Goal: Task Accomplishment & Management: Use online tool/utility

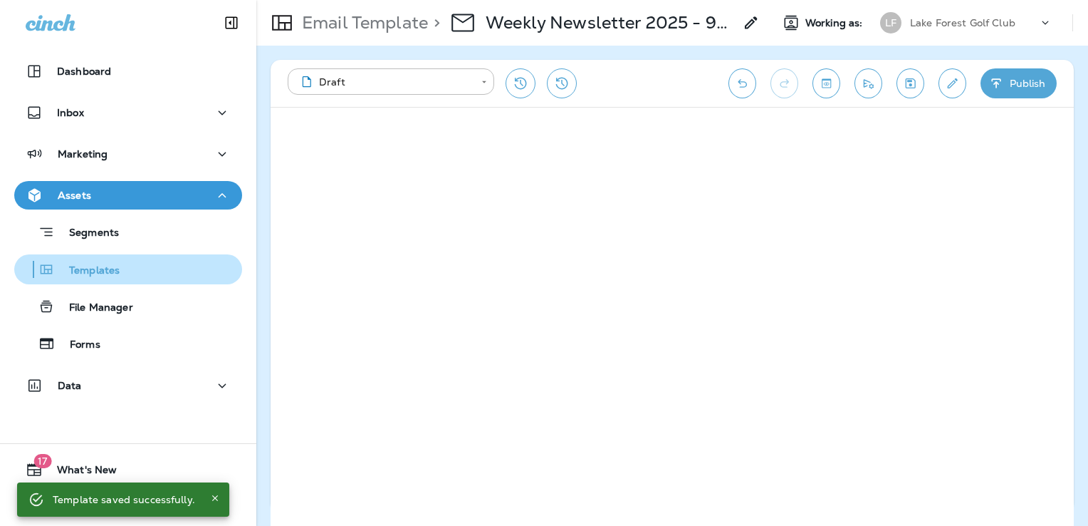
click at [117, 268] on p "Templates" at bounding box center [87, 271] width 65 height 14
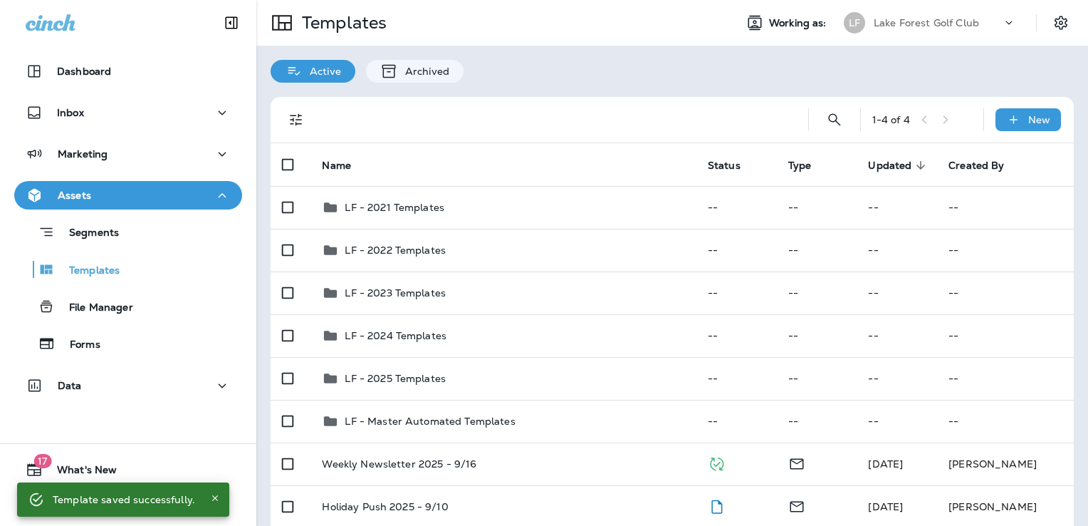
click at [894, 21] on p "Lake Forest Golf Club" at bounding box center [926, 22] width 105 height 11
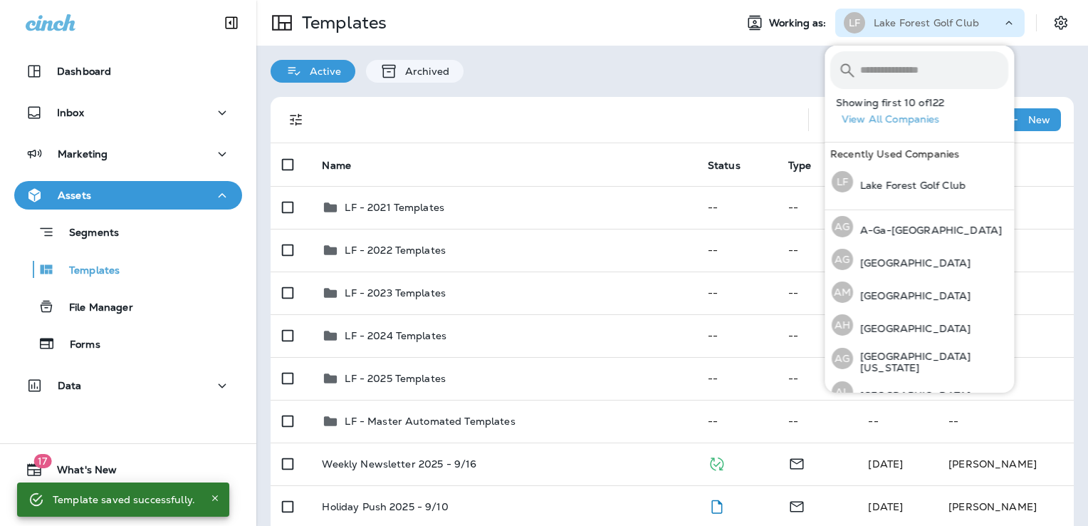
click at [897, 68] on input "text" at bounding box center [935, 70] width 148 height 38
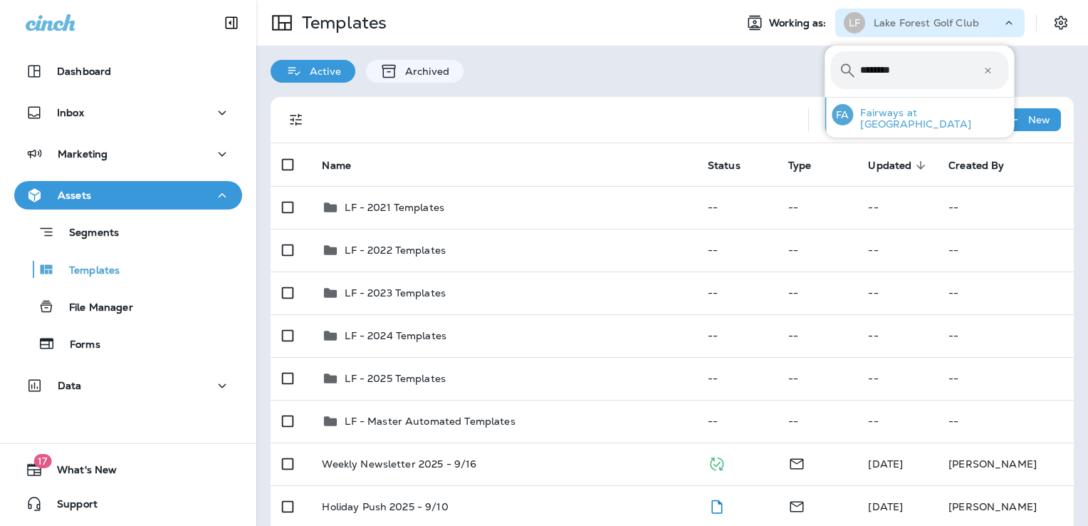
type input "********"
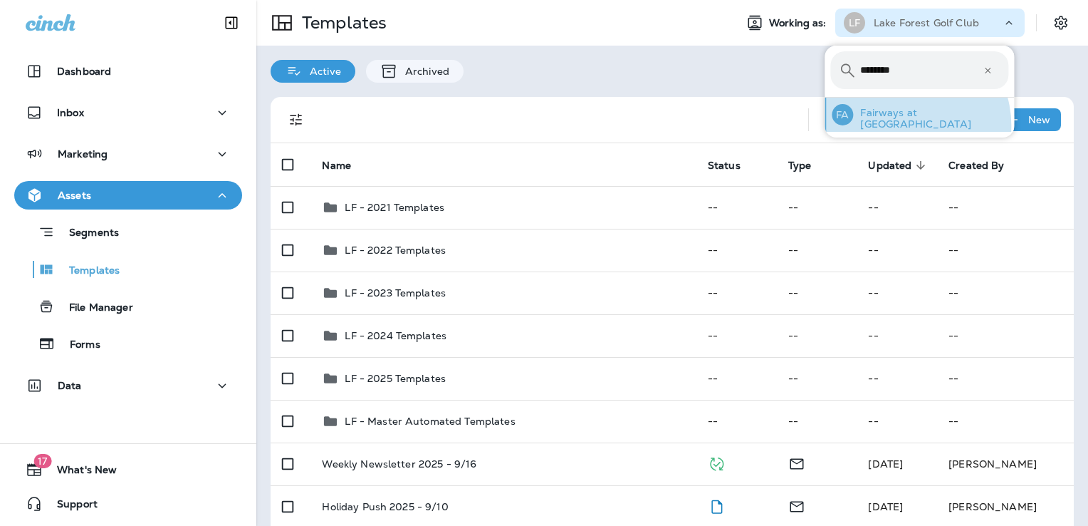
click at [906, 125] on div "FA Fairways at [GEOGRAPHIC_DATA]" at bounding box center [920, 115] width 188 height 34
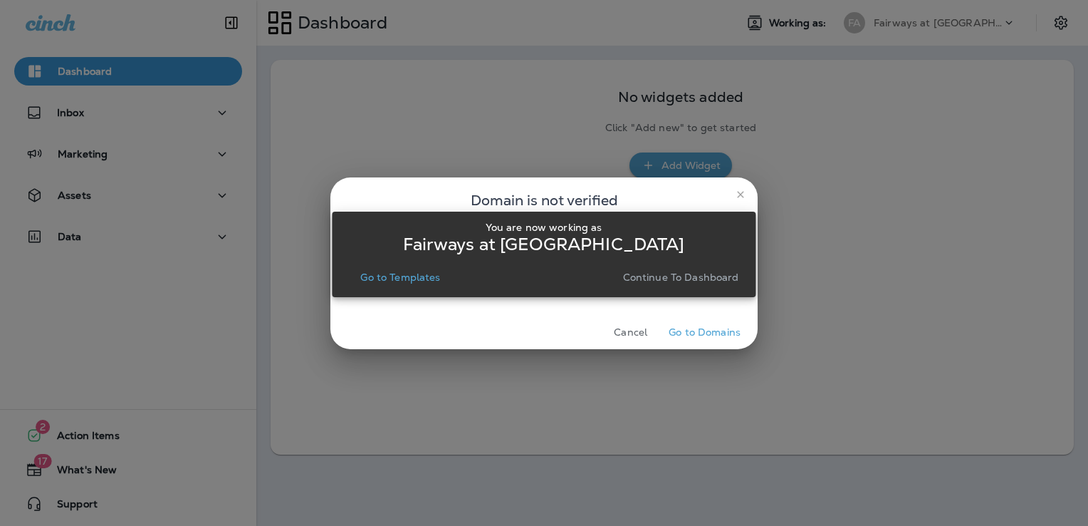
drag, startPoint x: 414, startPoint y: 276, endPoint x: 553, endPoint y: 79, distance: 241.7
click at [415, 276] on p "Go to Templates" at bounding box center [400, 276] width 80 height 11
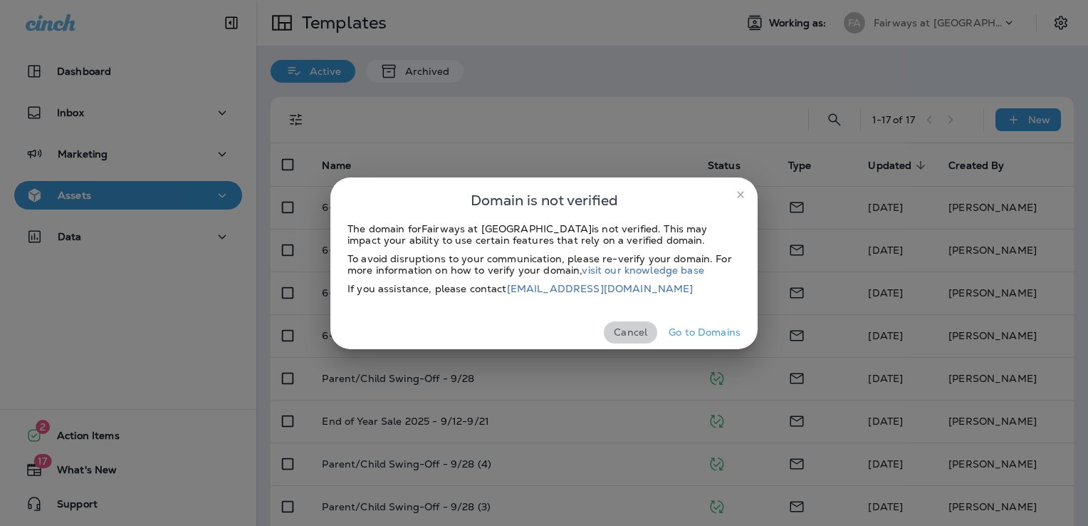
click at [634, 329] on button "Cancel" at bounding box center [630, 332] width 53 height 22
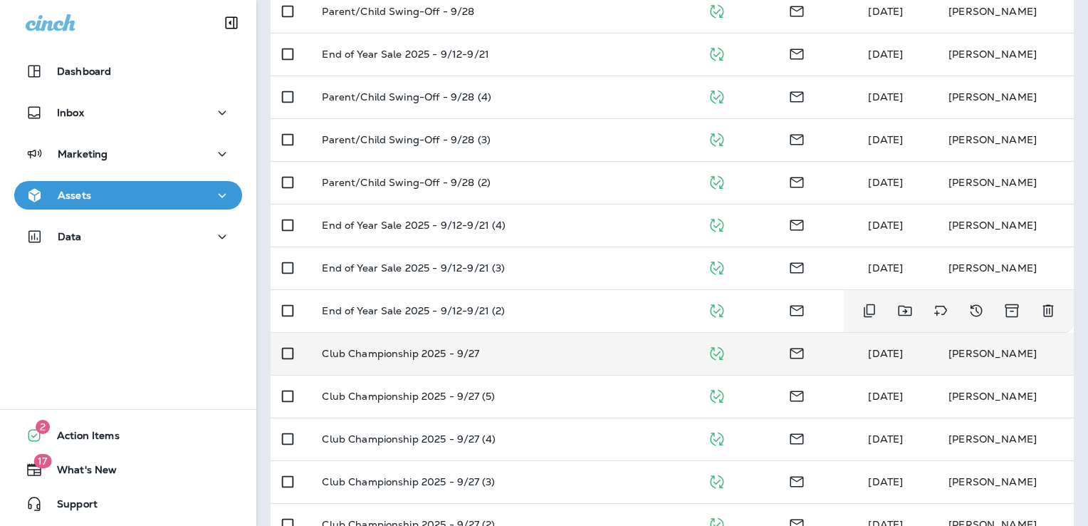
scroll to position [401, 0]
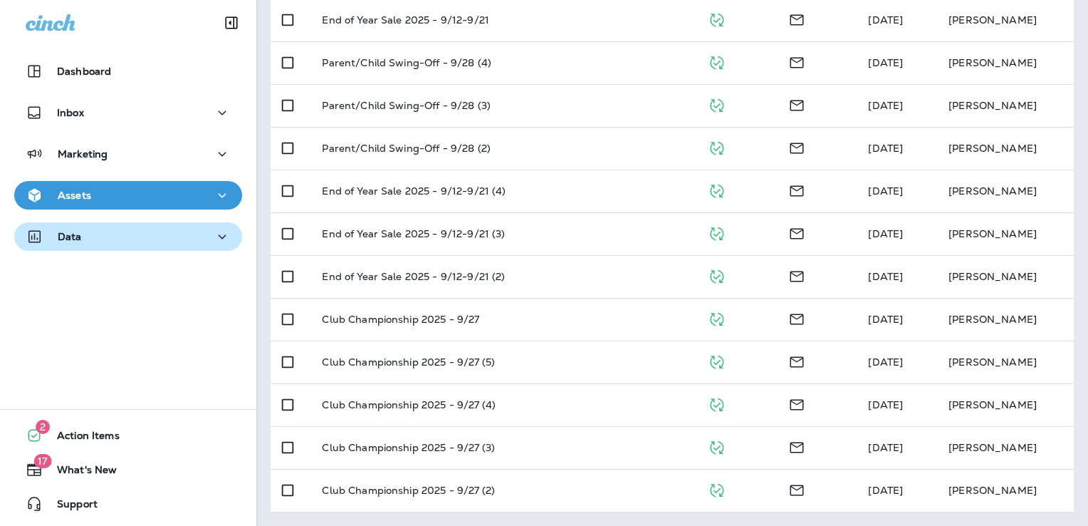
click at [147, 232] on div "Data" at bounding box center [128, 237] width 205 height 18
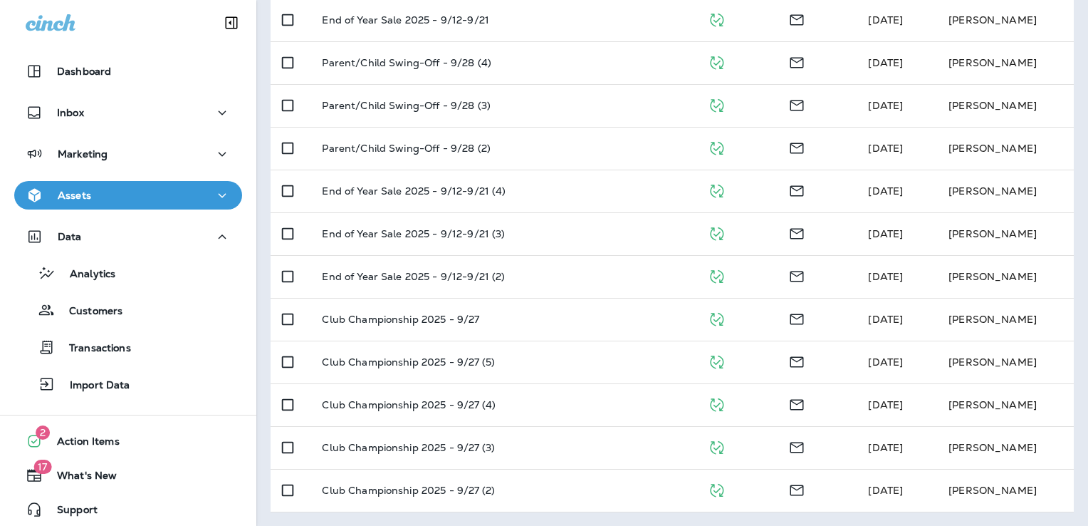
drag, startPoint x: 144, startPoint y: 269, endPoint x: 234, endPoint y: 304, distance: 97.2
click at [144, 268] on div "Analytics" at bounding box center [128, 272] width 217 height 21
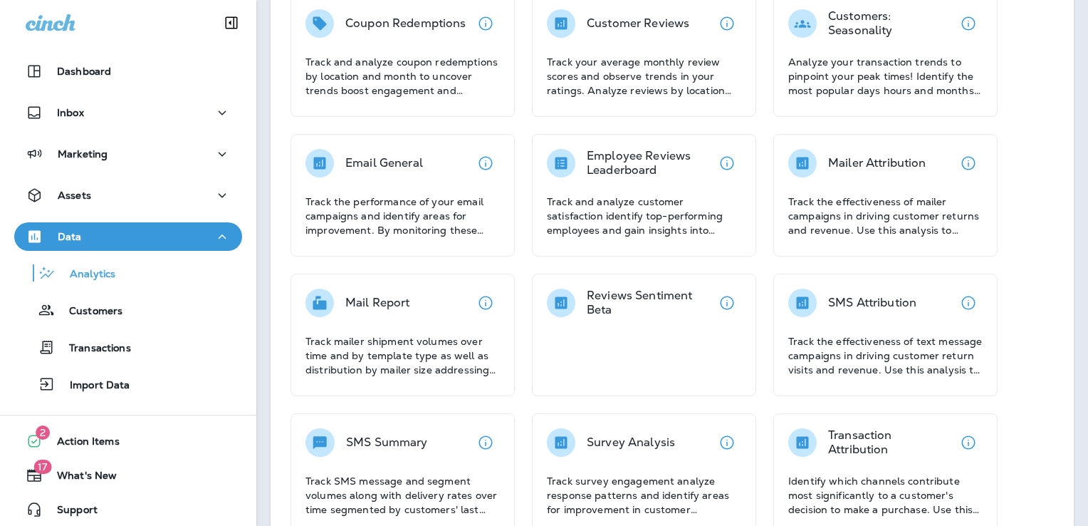
scroll to position [142, 0]
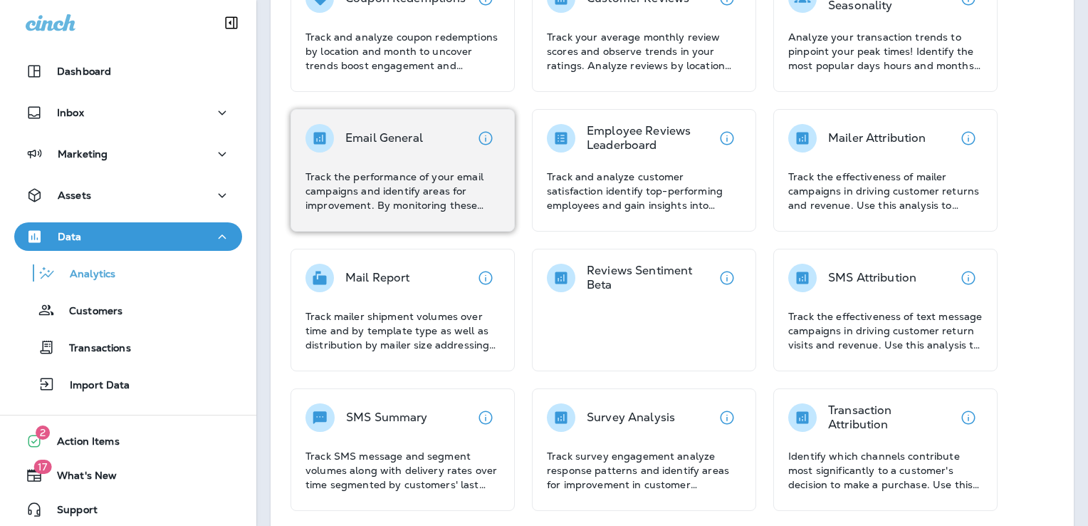
click at [369, 157] on div "Email General Track the performance of your email campaigns and identify areas …" at bounding box center [403, 168] width 194 height 88
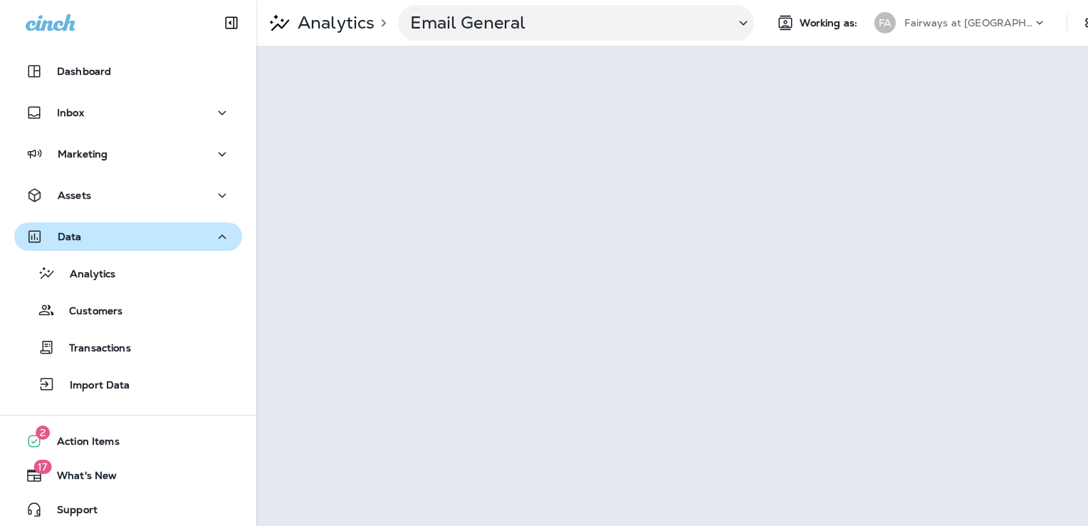
click at [140, 237] on div "Data" at bounding box center [128, 237] width 205 height 18
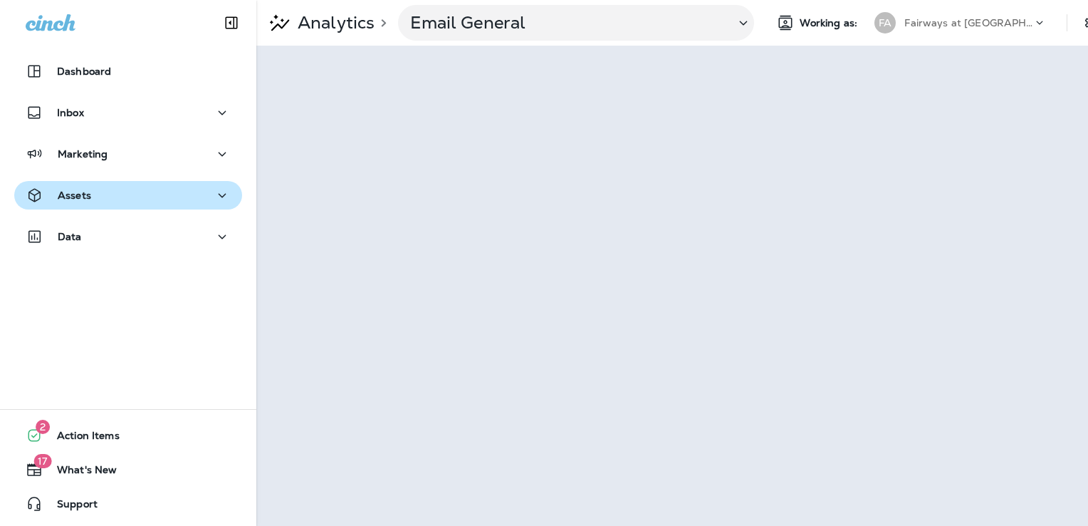
click at [135, 200] on div "Assets" at bounding box center [128, 196] width 205 height 18
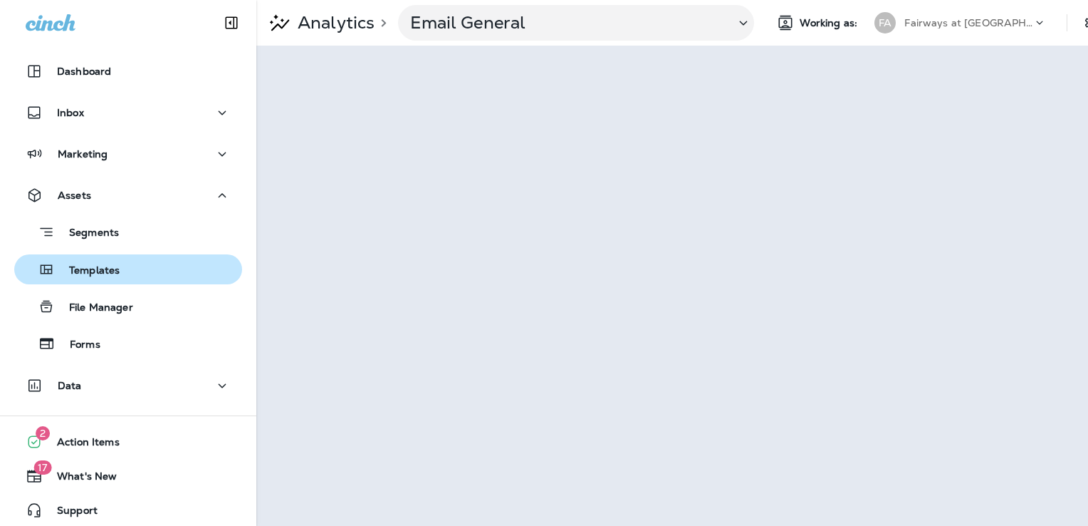
click at [132, 269] on div "Templates" at bounding box center [128, 269] width 217 height 21
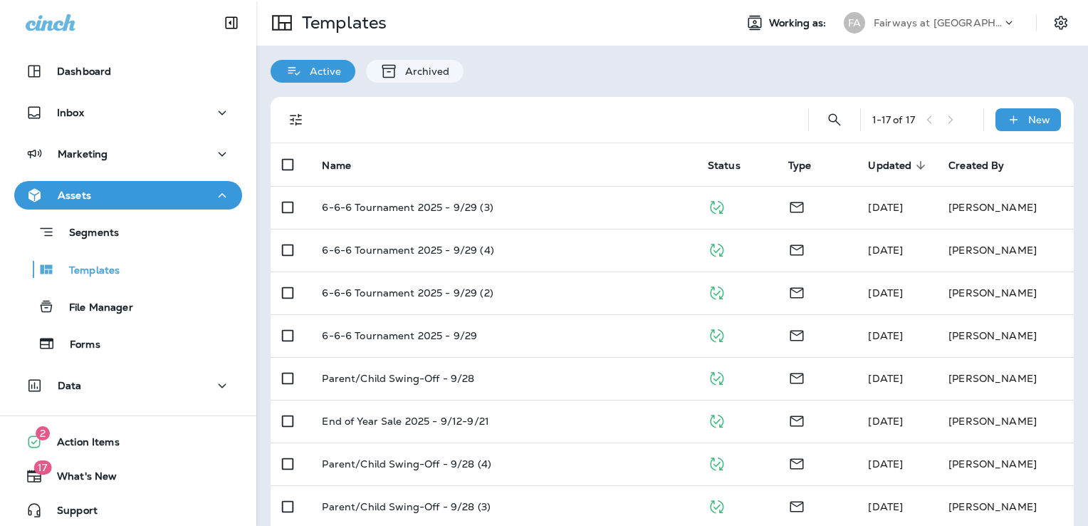
click at [918, 11] on div "FA Fairways at [GEOGRAPHIC_DATA]" at bounding box center [930, 23] width 189 height 28
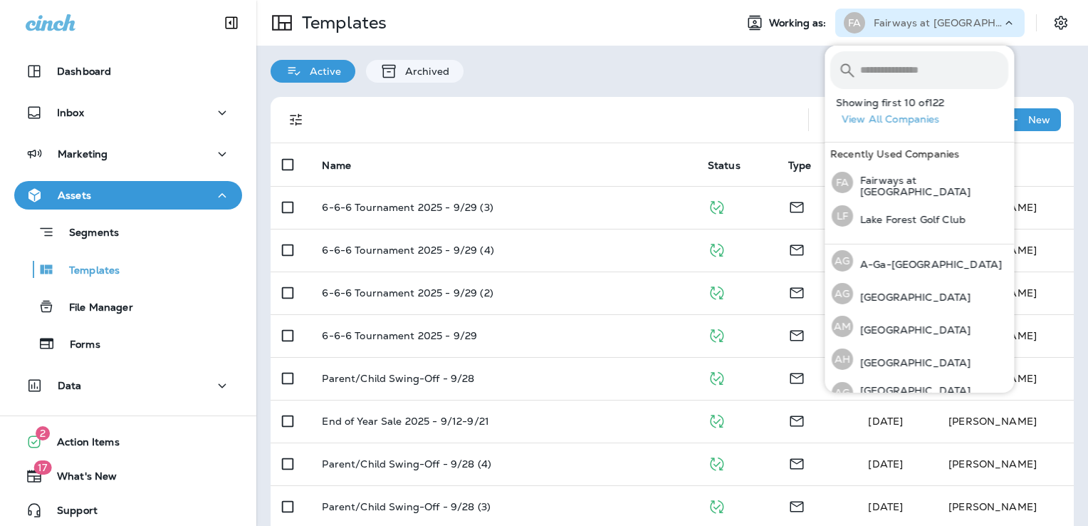
click at [895, 71] on input "text" at bounding box center [935, 70] width 148 height 38
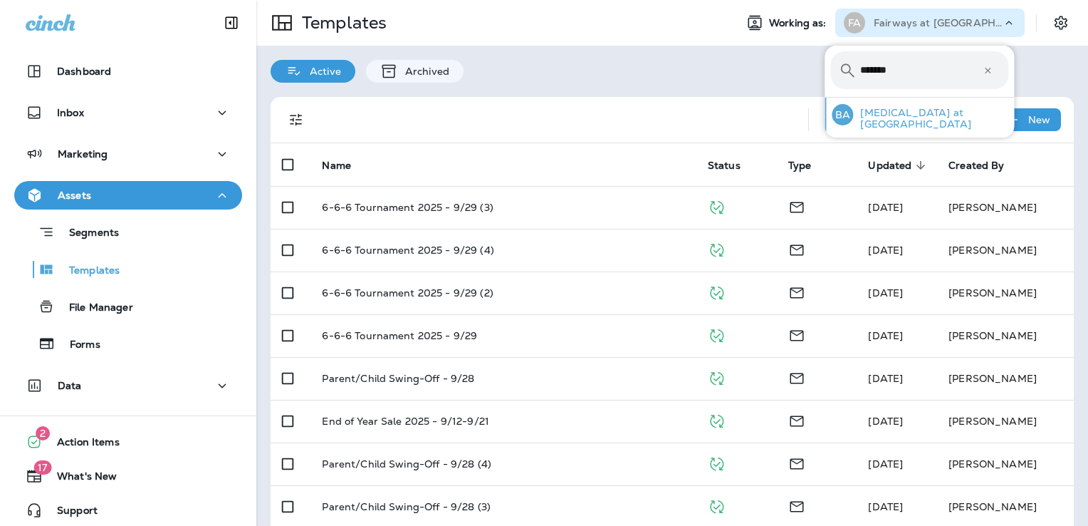
type input "*******"
click at [896, 118] on p "[MEDICAL_DATA] at [GEOGRAPHIC_DATA]" at bounding box center [930, 118] width 155 height 23
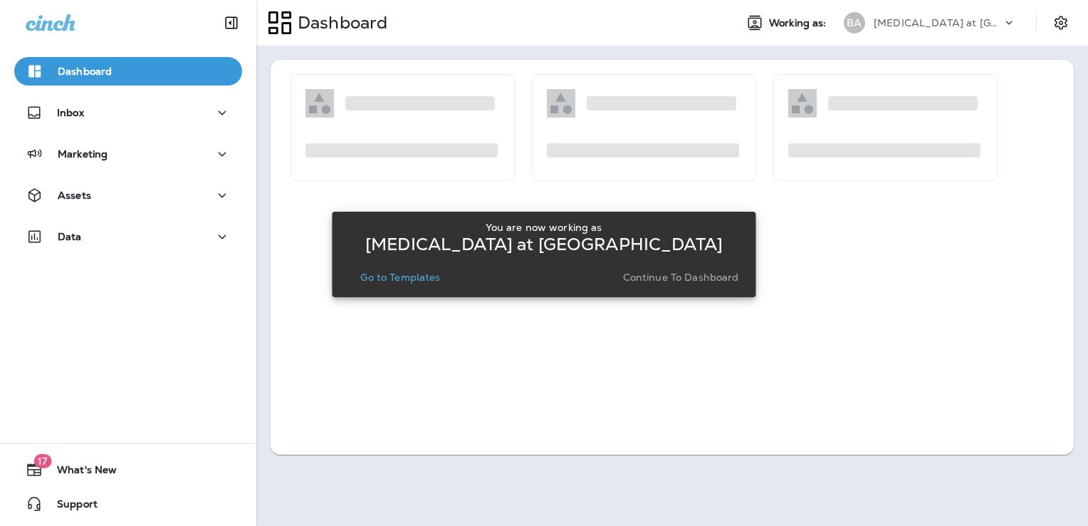
click at [420, 273] on p "Go to Templates" at bounding box center [400, 276] width 80 height 11
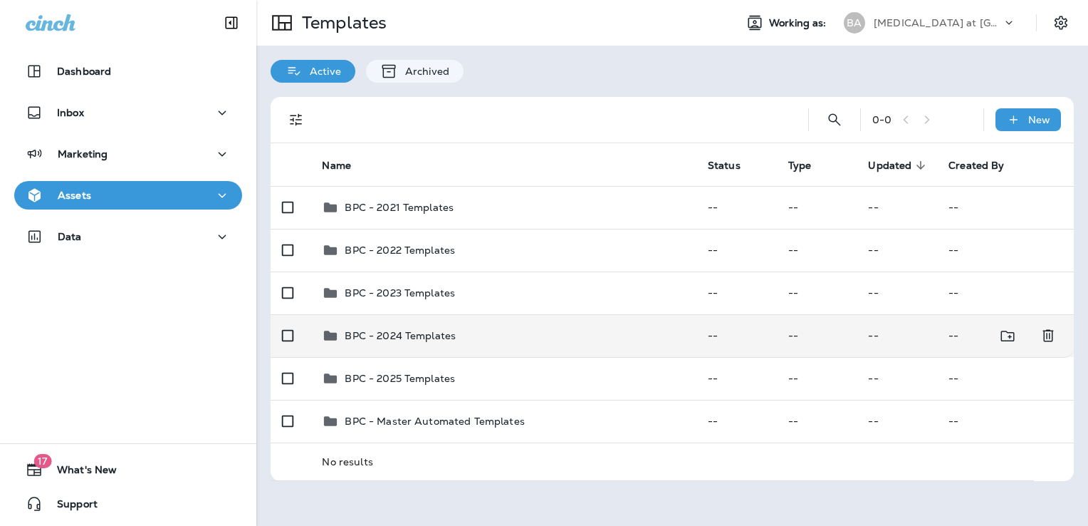
click at [504, 346] on td "BPC - 2024 Templates" at bounding box center [503, 335] width 385 height 43
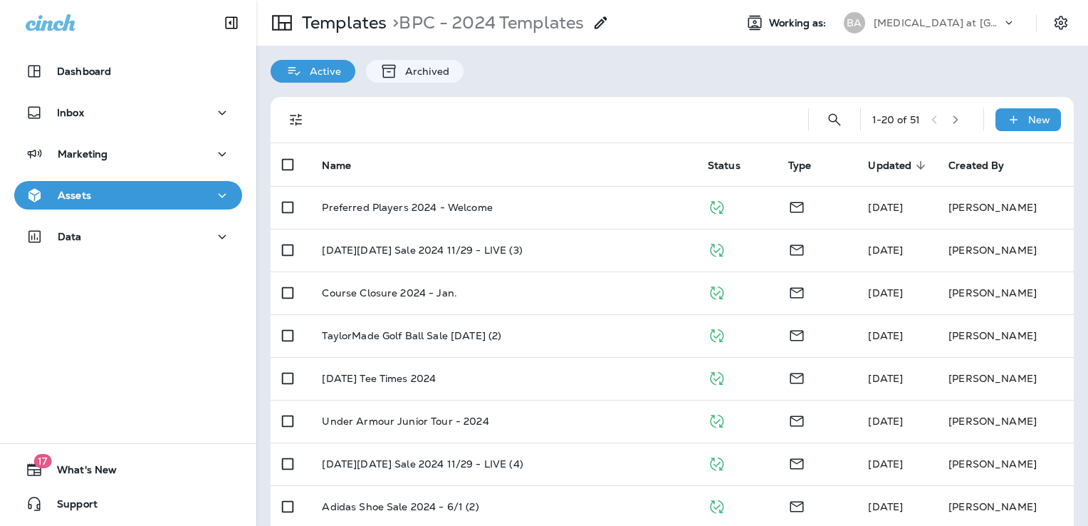
click at [170, 198] on div "Assets" at bounding box center [128, 196] width 205 height 18
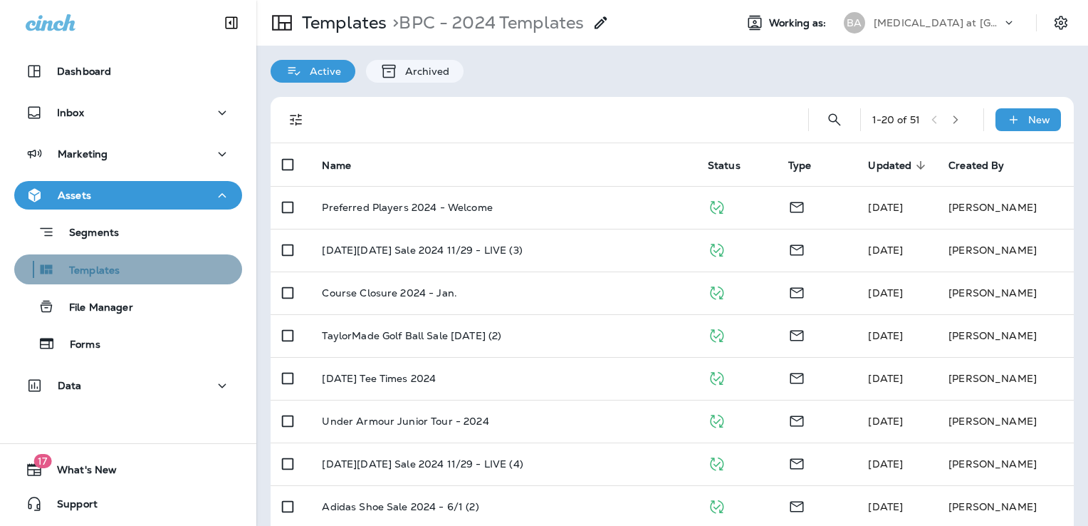
click at [147, 280] on button "Templates" at bounding box center [128, 269] width 228 height 30
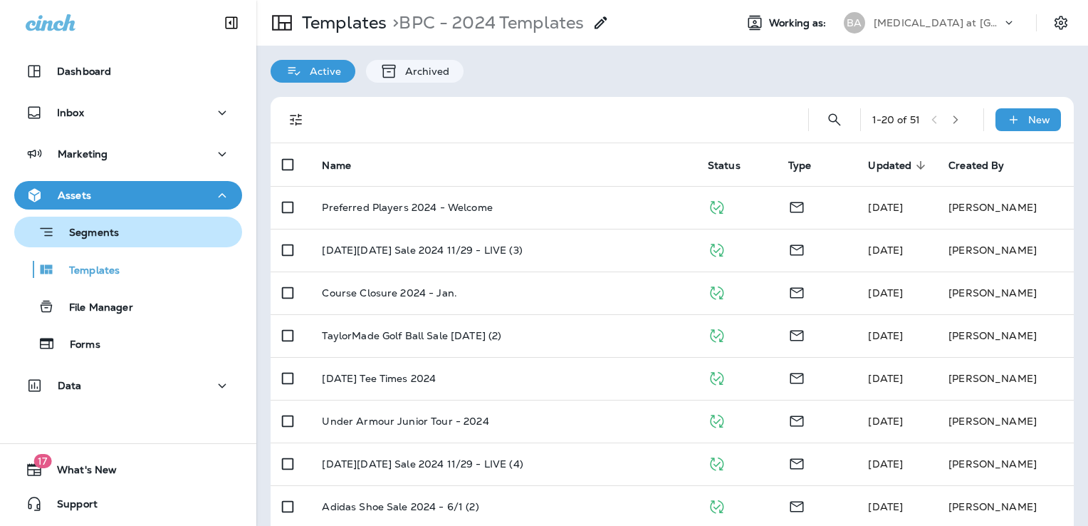
drag, startPoint x: 128, startPoint y: 234, endPoint x: 128, endPoint y: 244, distance: 10.0
click at [128, 233] on div "Segments" at bounding box center [128, 232] width 217 height 22
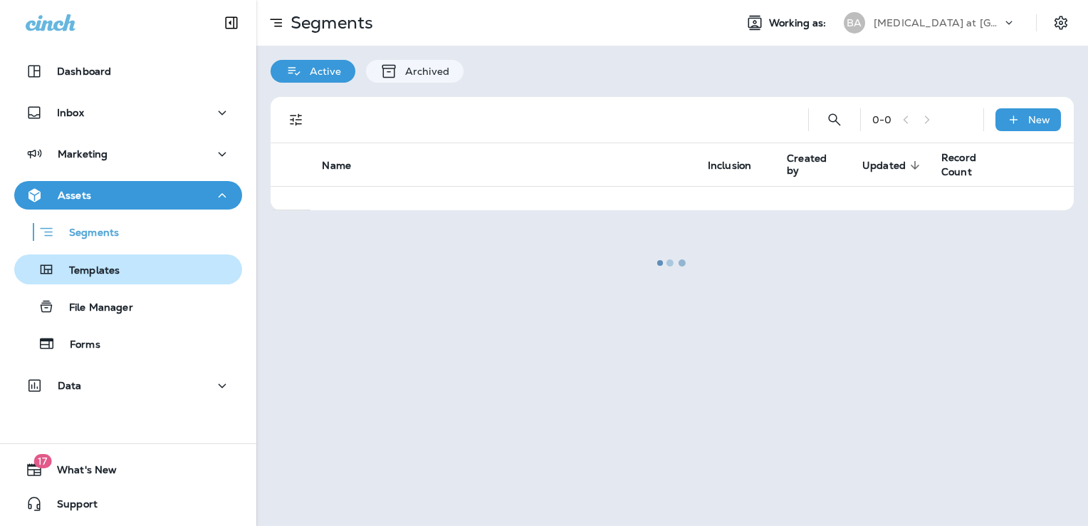
click at [123, 266] on div "Templates" at bounding box center [128, 269] width 217 height 21
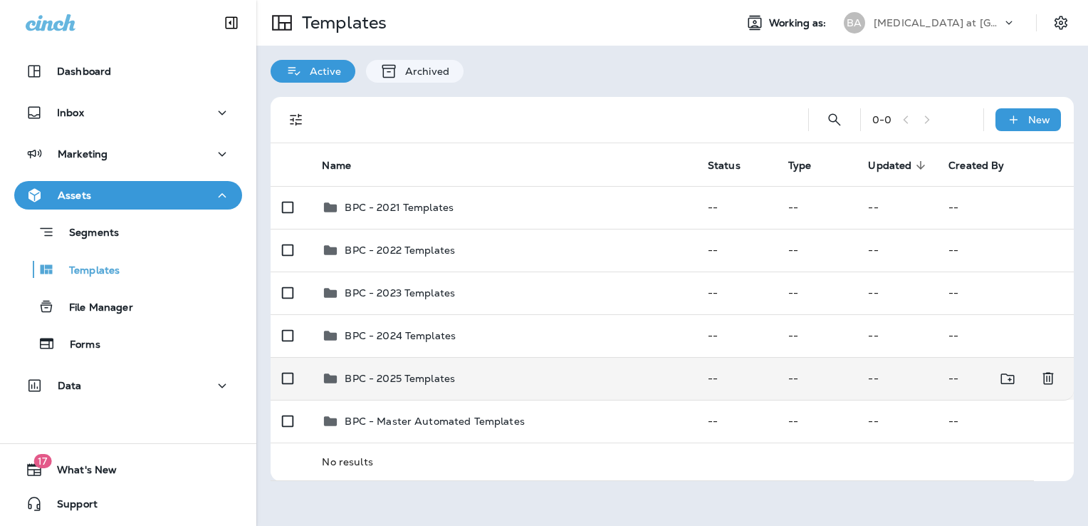
click at [530, 378] on div "BPC - 2025 Templates" at bounding box center [503, 378] width 363 height 17
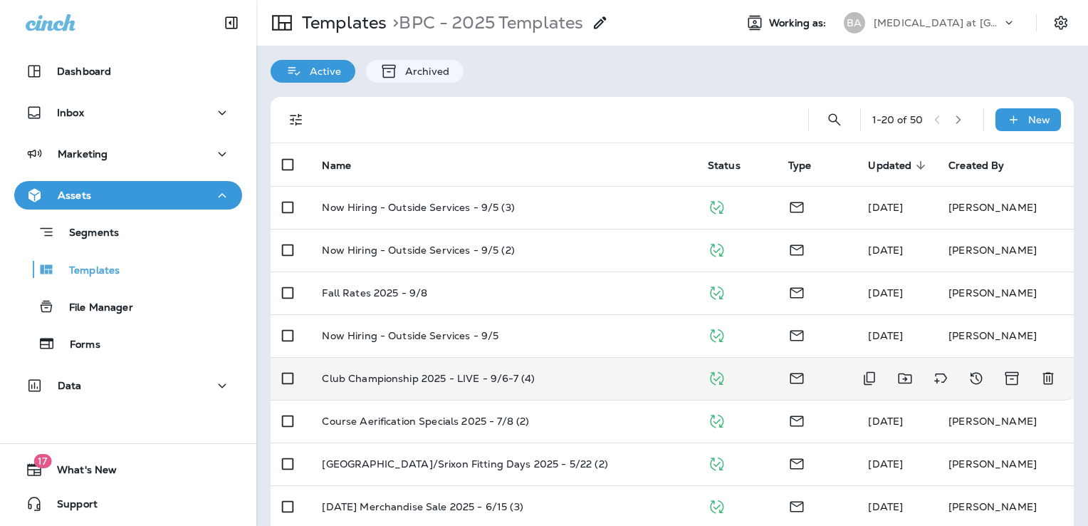
click at [579, 380] on div "Club Championship 2025 - LIVE - 9/6-7 (4)" at bounding box center [503, 378] width 363 height 11
